Goal: Information Seeking & Learning: Check status

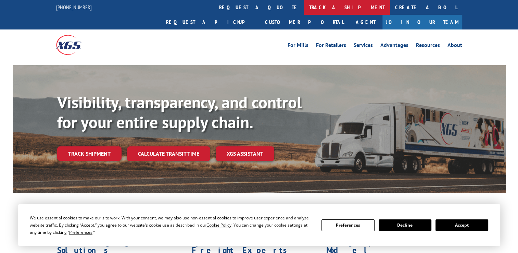
click at [304, 6] on link "track a shipment" at bounding box center [347, 7] width 86 height 15
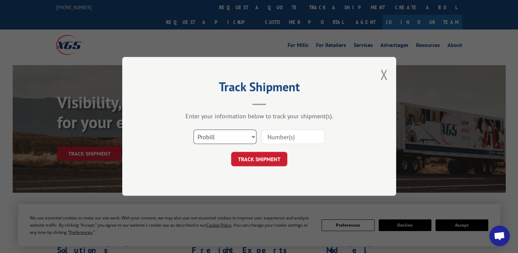
click at [248, 136] on select "Select category... Probill BOL PO" at bounding box center [225, 137] width 63 height 14
select select "po"
click at [194, 130] on select "Select category... Probill BOL PO" at bounding box center [225, 137] width 63 height 14
click at [300, 136] on input at bounding box center [293, 137] width 63 height 14
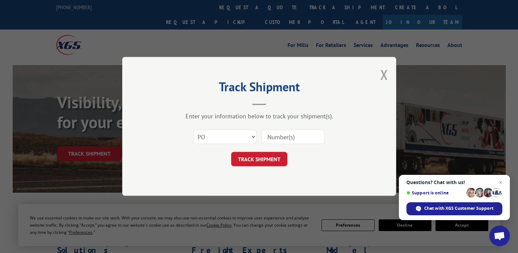
paste input "29548747"
type input "29548747"
click at [252, 160] on button "TRACK SHIPMENT" at bounding box center [259, 159] width 56 height 14
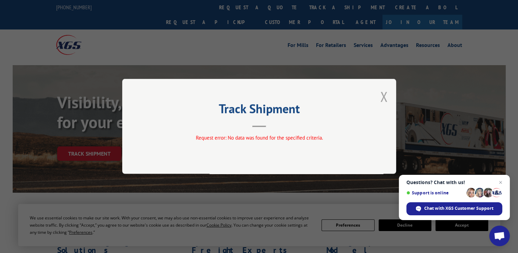
click at [386, 95] on button "Close modal" at bounding box center [384, 96] width 8 height 18
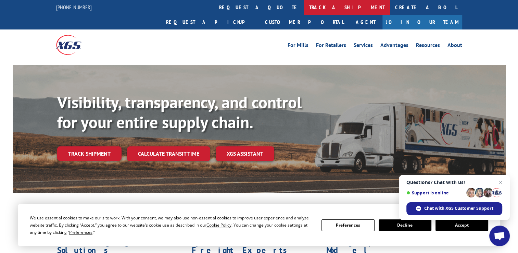
click at [304, 7] on link "track a shipment" at bounding box center [347, 7] width 86 height 15
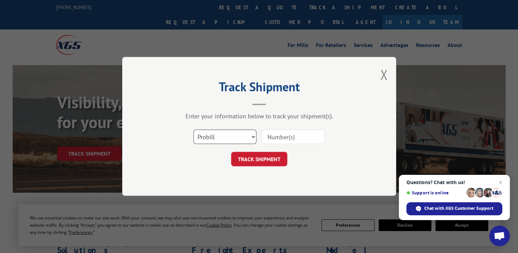
drag, startPoint x: 208, startPoint y: 132, endPoint x: 209, endPoint y: 139, distance: 7.2
click at [208, 132] on select "Select category... Probill BOL PO" at bounding box center [225, 137] width 63 height 14
select select "po"
click at [194, 130] on select "Select category... Probill BOL PO" at bounding box center [225, 137] width 63 height 14
click at [282, 140] on input at bounding box center [293, 137] width 63 height 14
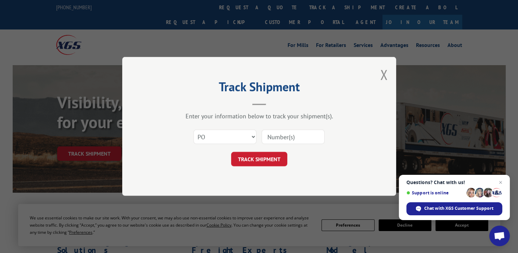
paste input "29548494"
type input "29548494"
click at [264, 160] on button "TRACK SHIPMENT" at bounding box center [259, 159] width 56 height 14
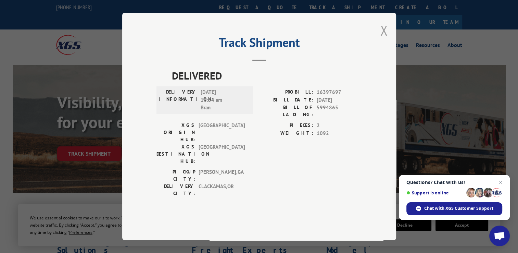
click at [382, 39] on button "Close modal" at bounding box center [384, 30] width 8 height 18
